Goal: Complete application form

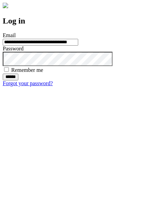
type input "**********"
click at [18, 80] on input "******" at bounding box center [11, 77] width 16 height 7
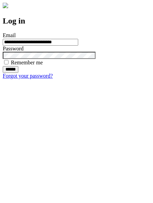
click at [18, 73] on input "******" at bounding box center [11, 69] width 16 height 7
